Goal: Check status: Check status

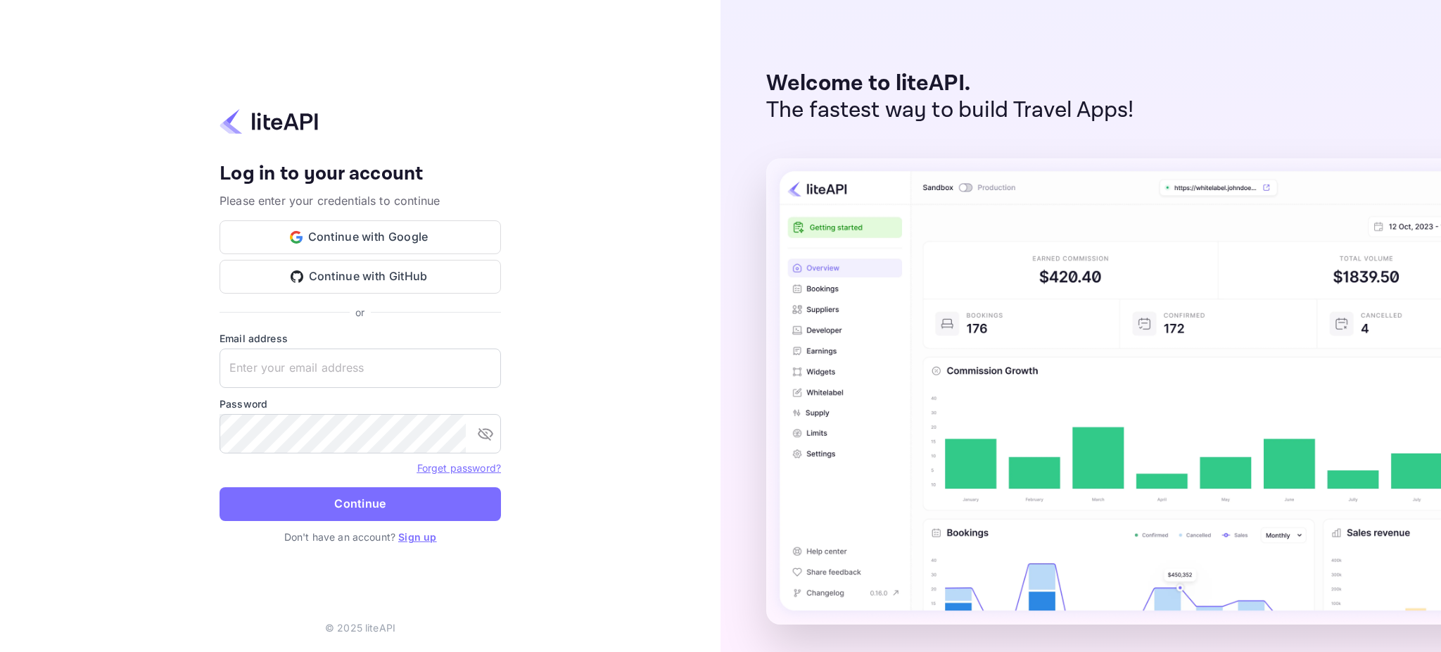
type input "[PERSON_NAME][EMAIL_ADDRESS][PERSON_NAME][DOMAIN_NAME]"
click at [344, 498] on button "Continue" at bounding box center [360, 504] width 281 height 34
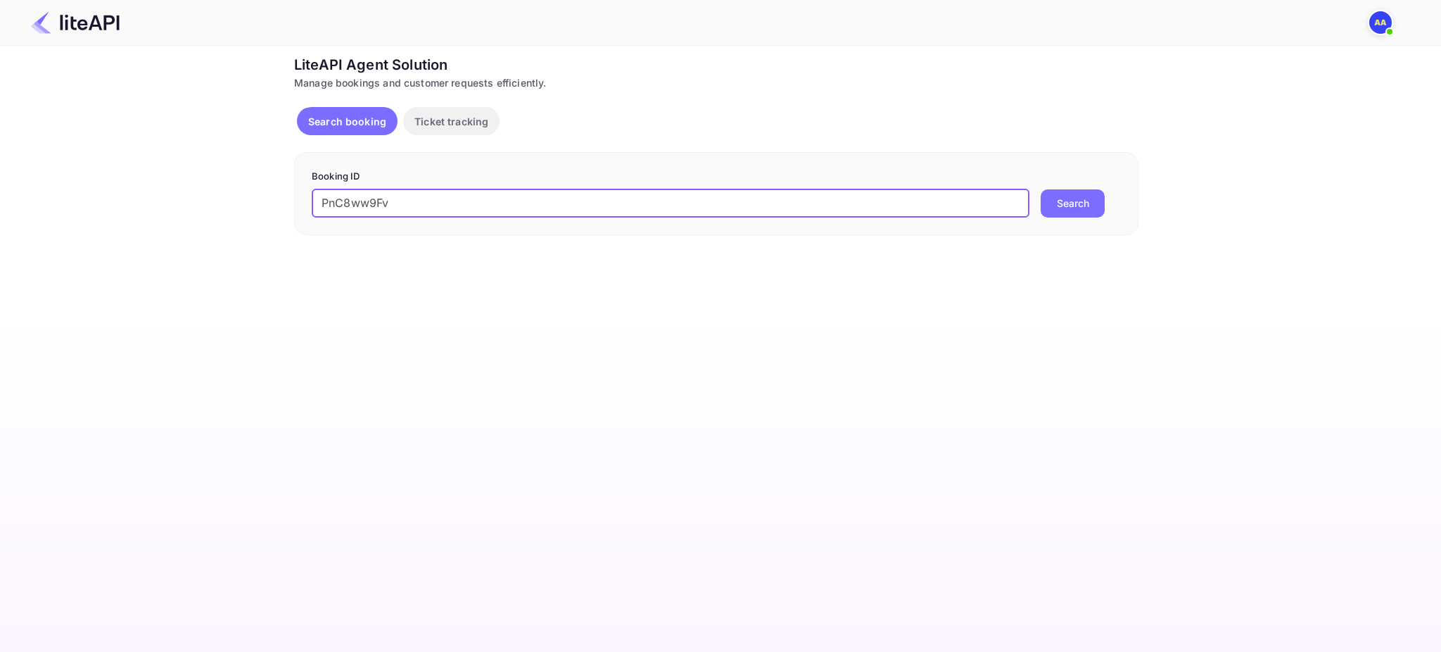
type input "PnC8ww9Fv"
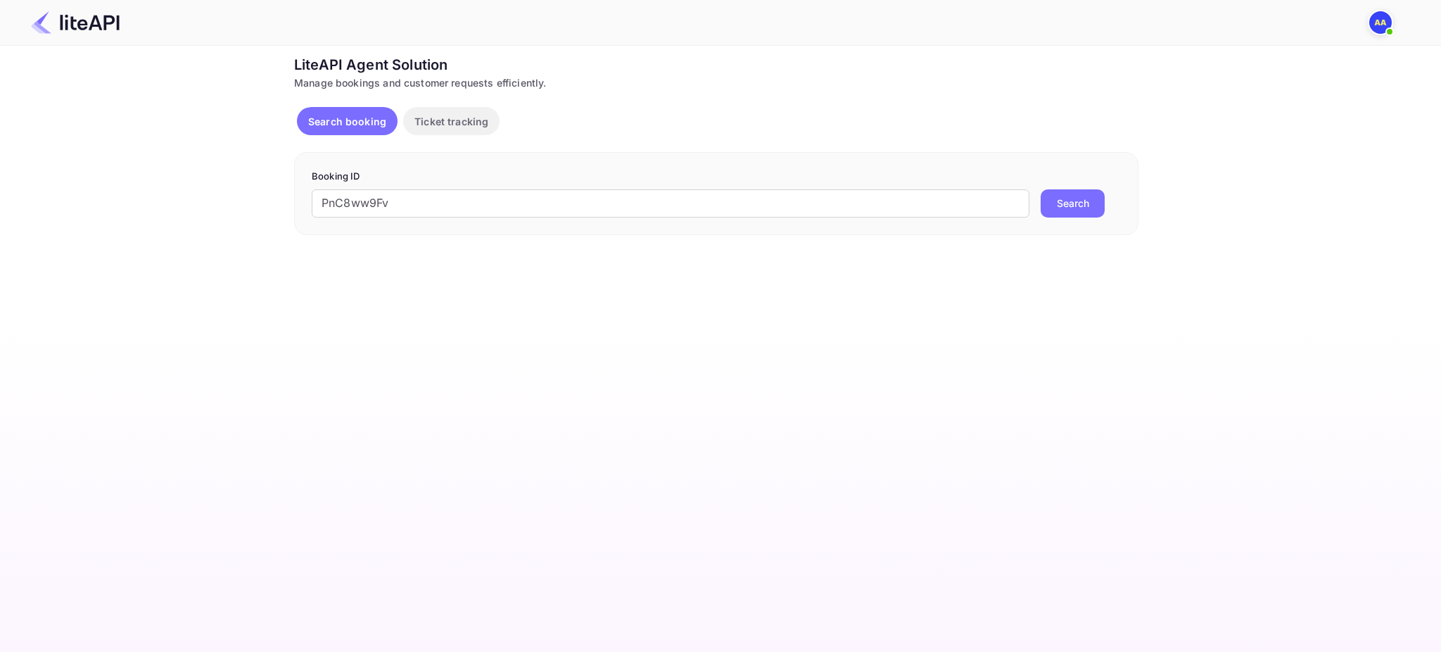
click at [1058, 201] on button "Search" at bounding box center [1073, 203] width 64 height 28
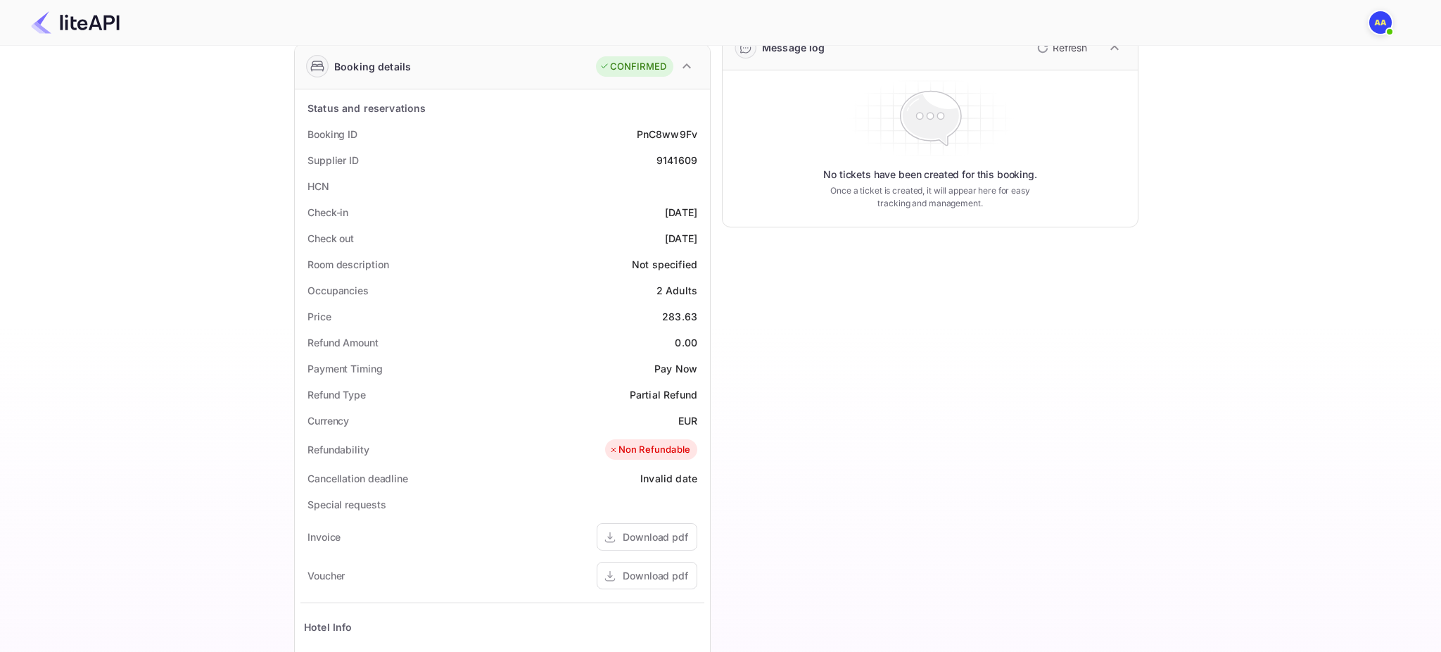
scroll to position [420, 0]
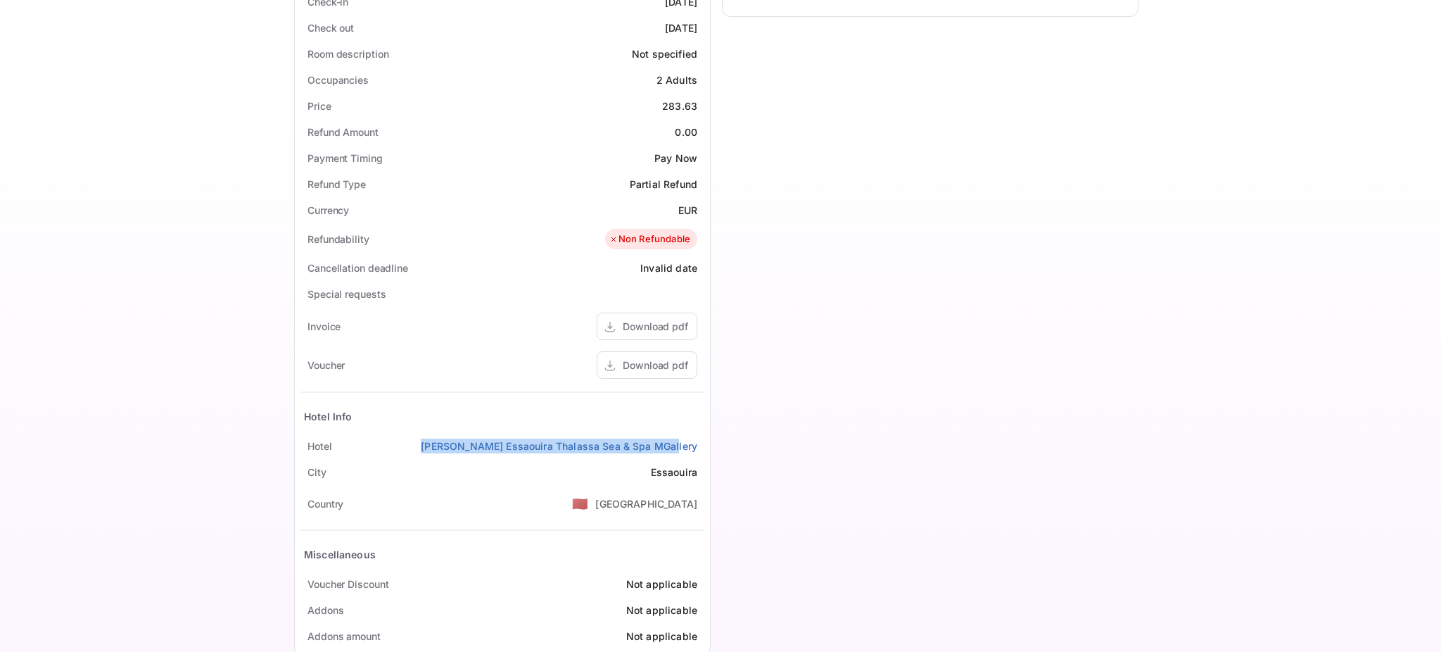
drag, startPoint x: 700, startPoint y: 451, endPoint x: 443, endPoint y: 443, distance: 257.7
click at [443, 443] on div "Hotel [PERSON_NAME][GEOGRAPHIC_DATA] Thalassa Sea & Spa MGallery" at bounding box center [502, 446] width 404 height 26
copy link "[PERSON_NAME] Essaouira Thalassa Sea & Spa MGallery"
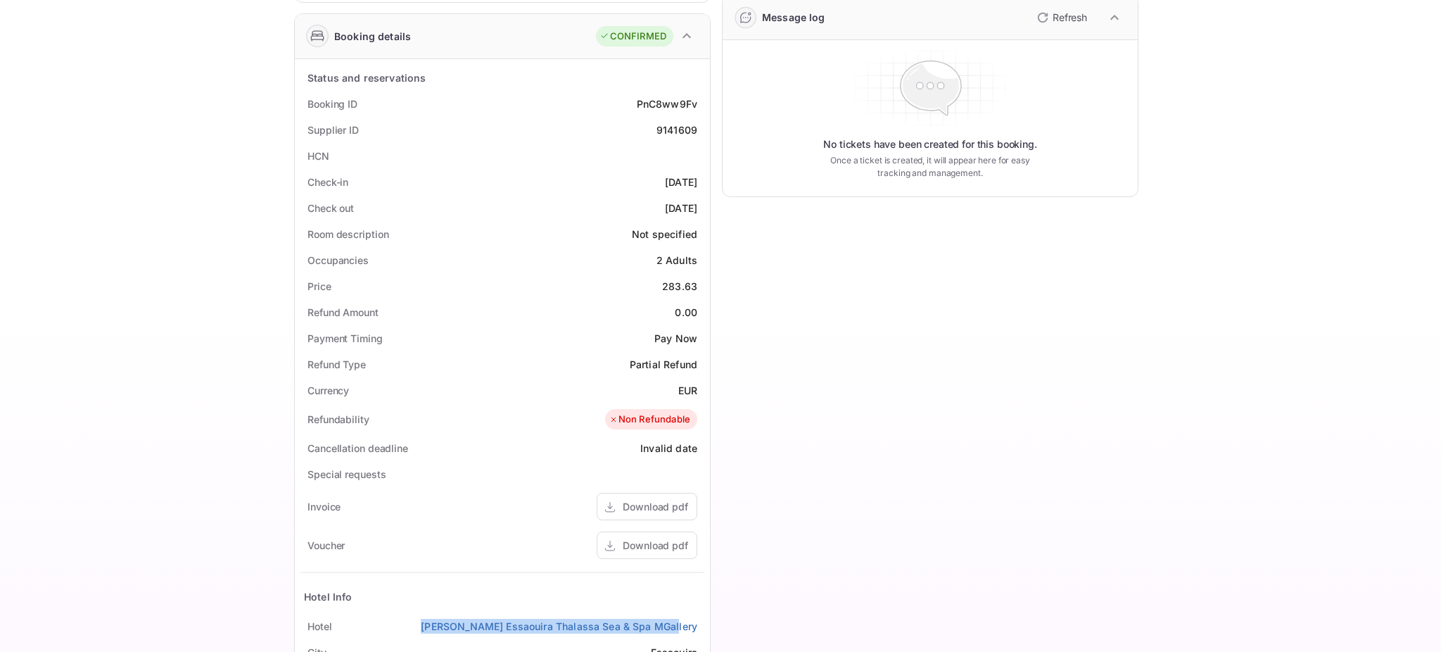
scroll to position [0, 0]
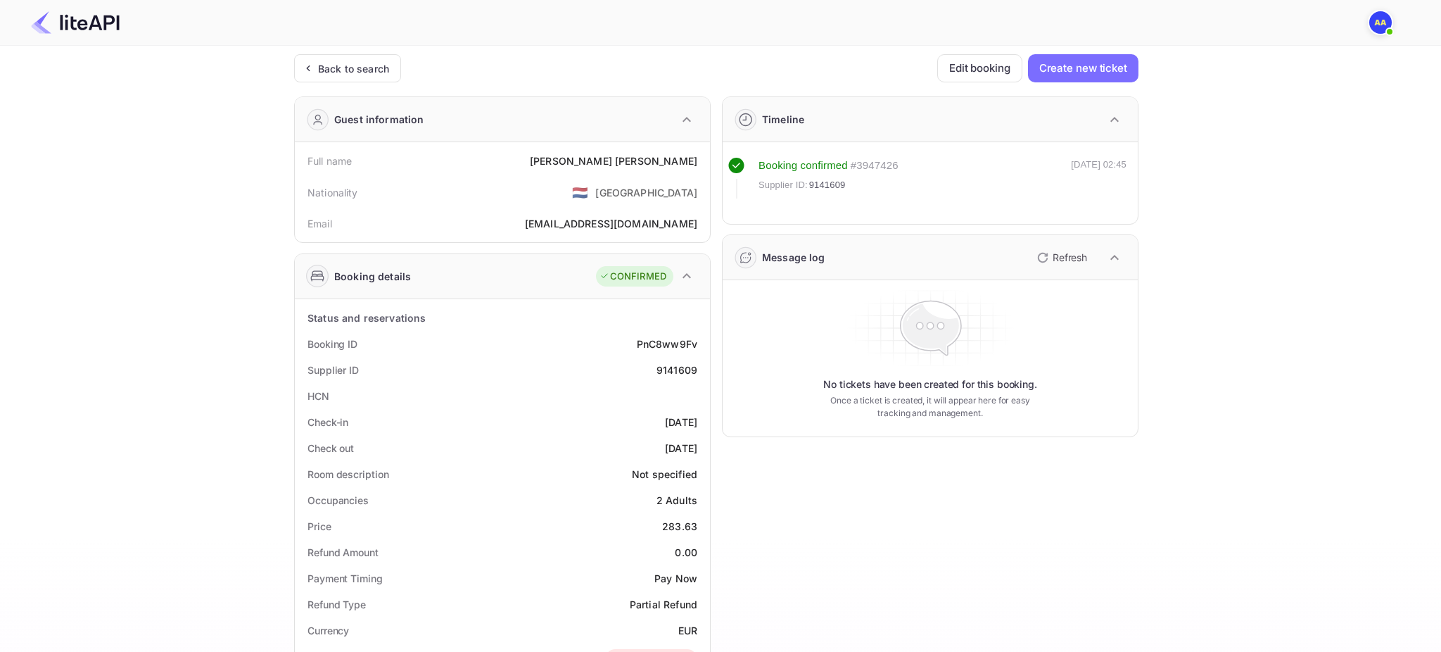
click at [1062, 246] on button "Refresh" at bounding box center [1061, 257] width 64 height 23
click at [664, 345] on div "PnC8ww9Fv" at bounding box center [667, 343] width 61 height 15
click at [664, 343] on div "PnC8ww9Fv" at bounding box center [667, 343] width 61 height 15
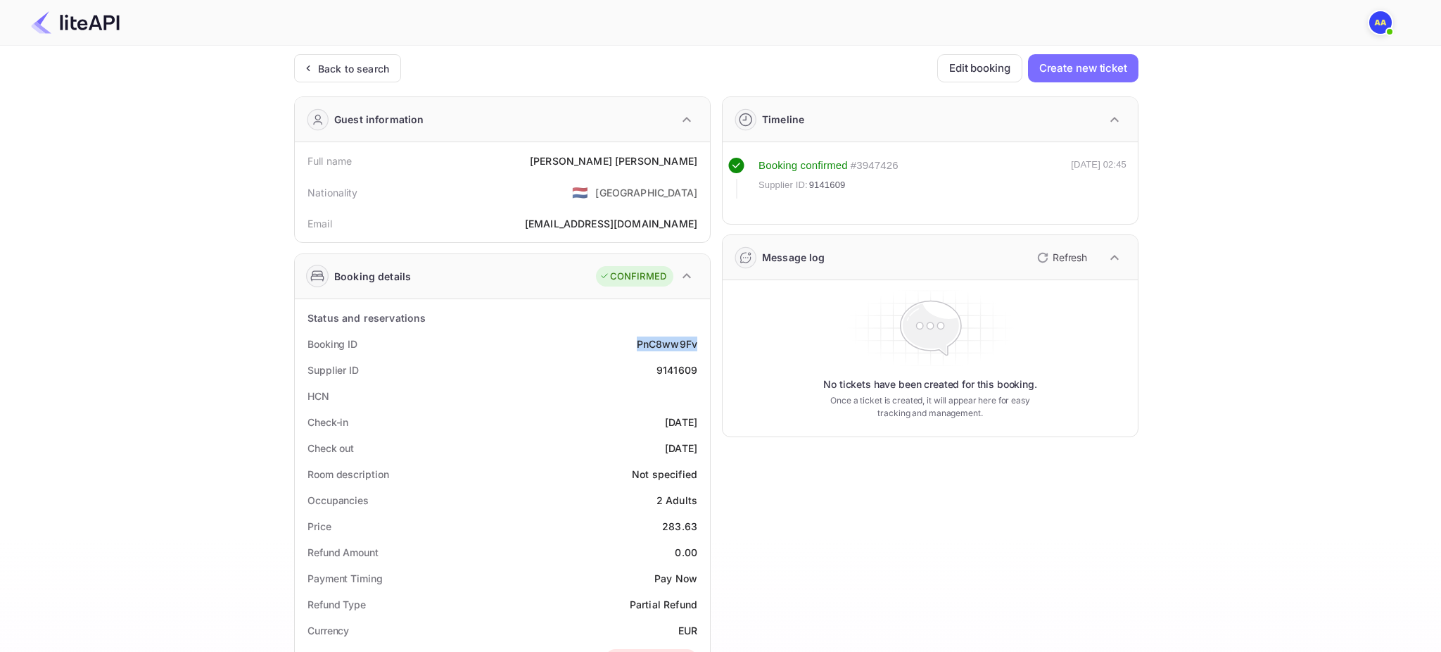
click at [664, 343] on div "PnC8ww9Fv" at bounding box center [667, 343] width 61 height 15
click at [348, 77] on div "Back to search" at bounding box center [347, 68] width 107 height 28
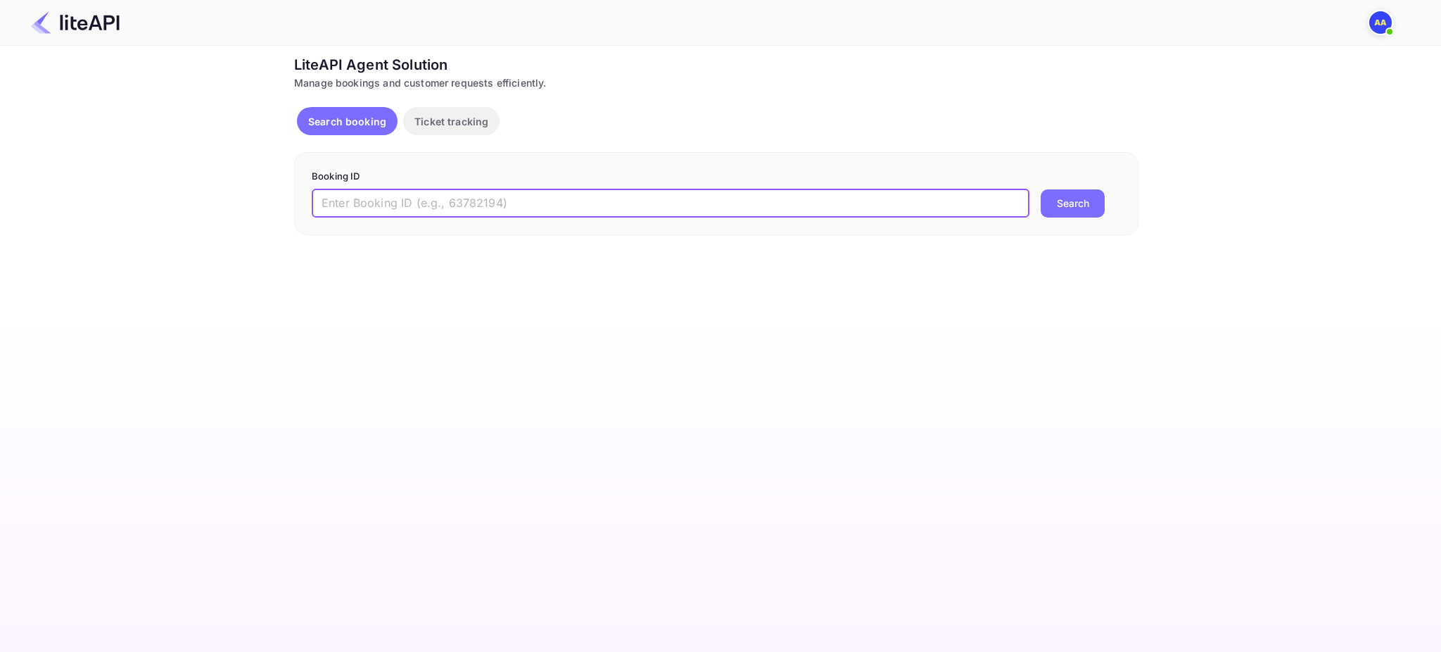
click at [528, 210] on input "text" at bounding box center [671, 203] width 718 height 28
paste input "zALHZa7nX"
type input "zALHZa7nX"
click at [1089, 192] on button "Search" at bounding box center [1073, 203] width 64 height 28
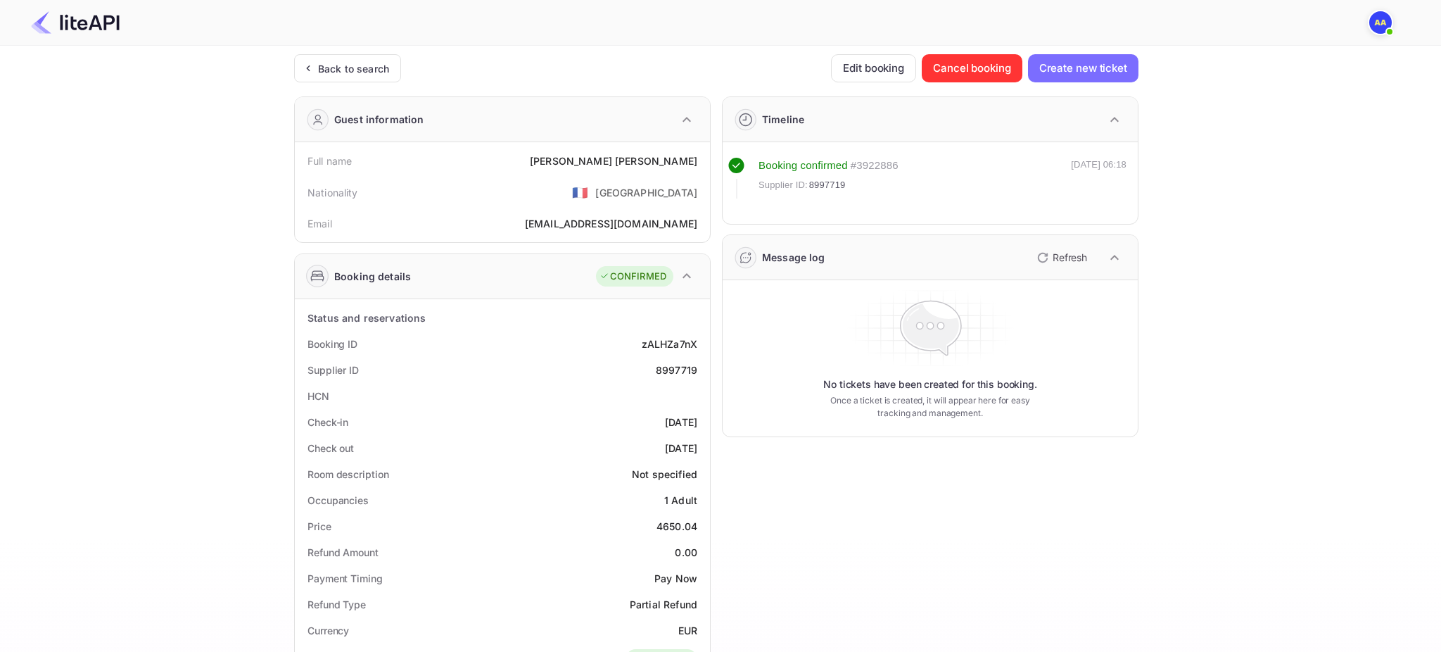
click at [1043, 249] on icon "button" at bounding box center [1042, 257] width 17 height 17
click at [1050, 262] on button "Refresh" at bounding box center [1061, 257] width 64 height 23
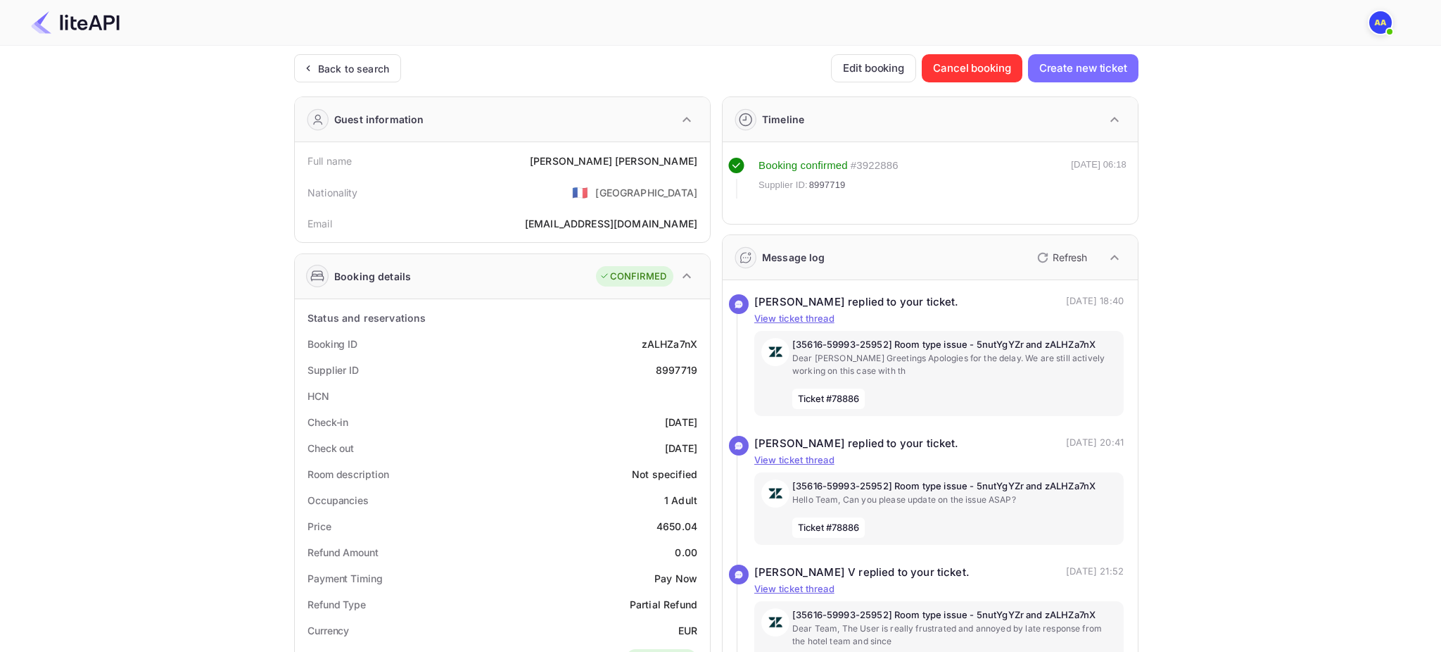
click at [985, 377] on div "[35616-59993-25952] Room type issue - 5nutYgYZr and zALHZa7nX Dear Bhumika Gree…" at bounding box center [954, 373] width 324 height 71
click at [1072, 259] on p "Refresh" at bounding box center [1070, 257] width 34 height 15
click at [1074, 257] on p "Refresh" at bounding box center [1070, 257] width 34 height 15
click at [360, 62] on div "Back to search" at bounding box center [353, 68] width 71 height 15
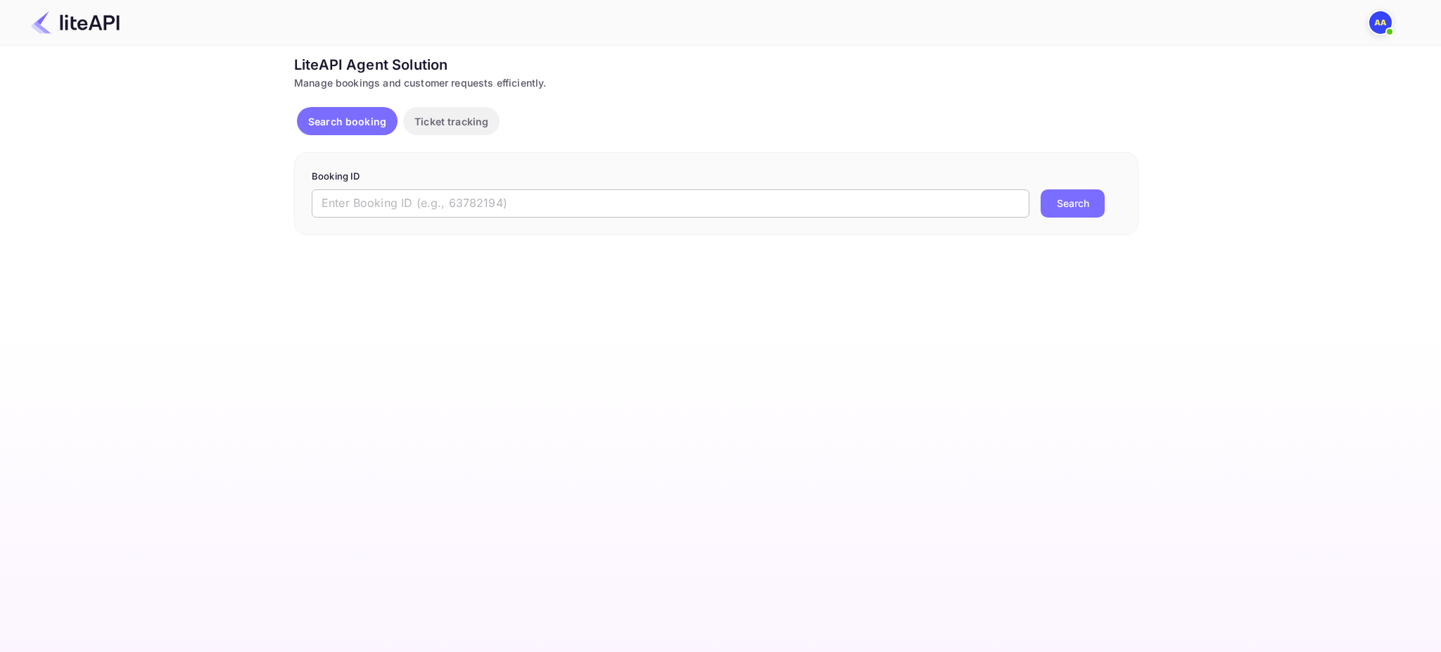
click at [412, 197] on input "text" at bounding box center [671, 203] width 718 height 28
paste input "68aa31df-34b8-ad01-9f0e-d9e2484b46f1"
type input "68aa31df-34b8-ad01-9f0e-d9e2484b46f1"
